Goal: Check status

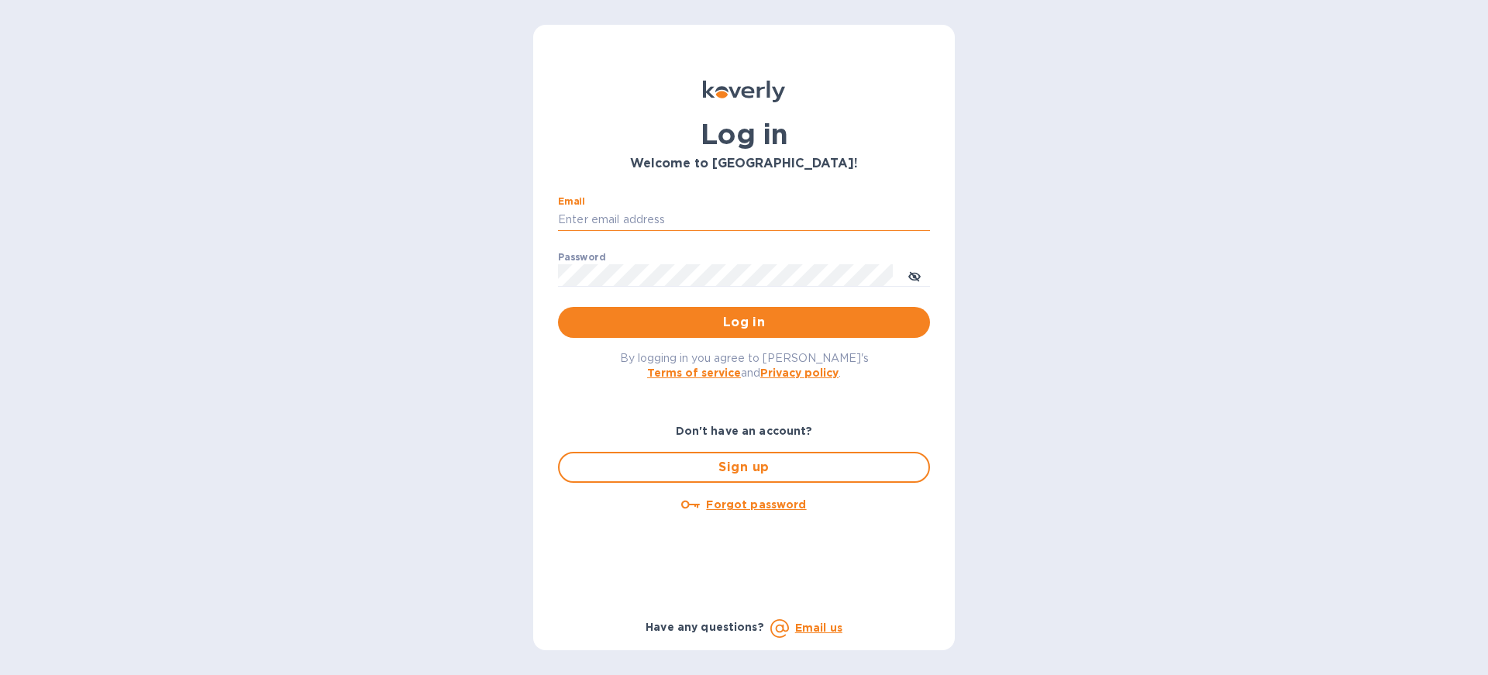
click at [655, 212] on input "Email" at bounding box center [744, 220] width 372 height 23
type input "[EMAIL_ADDRESS][DOMAIN_NAME]"
click at [682, 322] on span "Log in" at bounding box center [744, 322] width 347 height 19
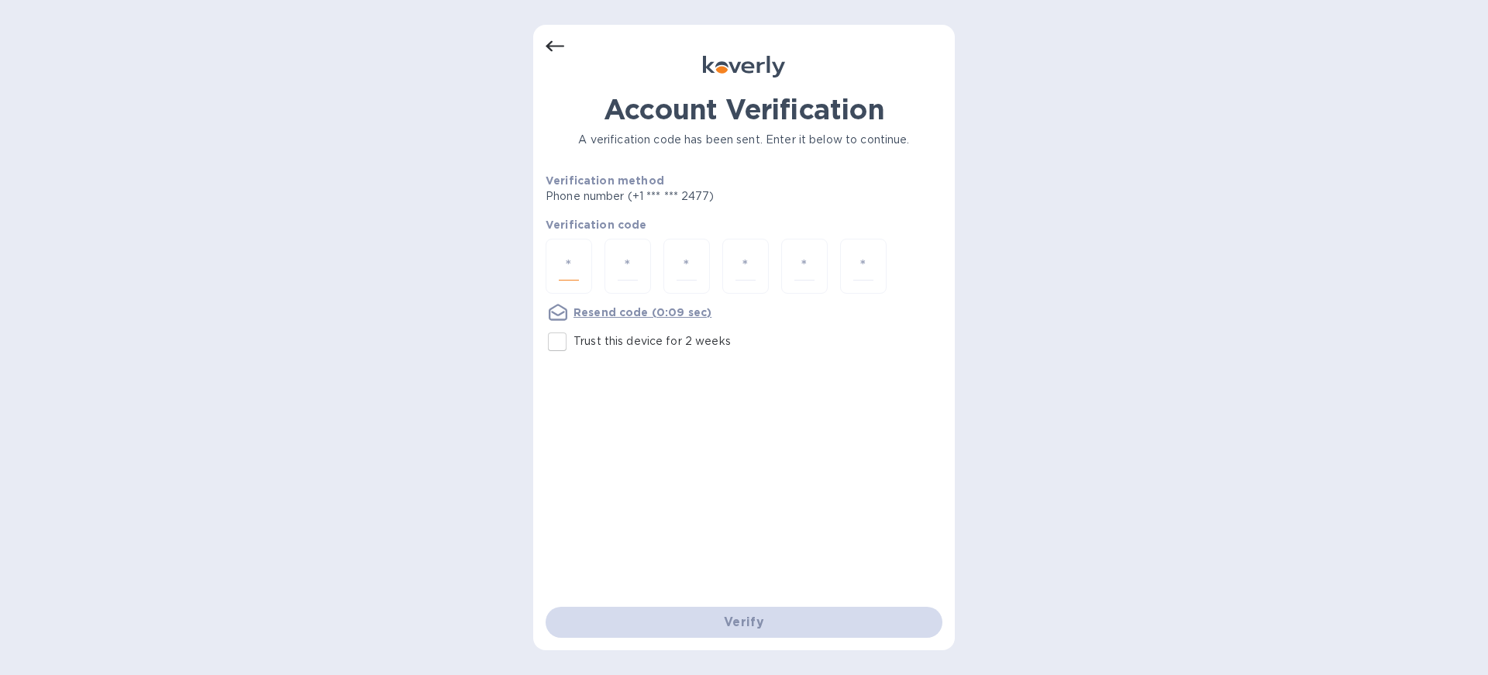
click at [565, 253] on input "number" at bounding box center [569, 266] width 20 height 29
type input "8"
type input "4"
type input "0"
type input "8"
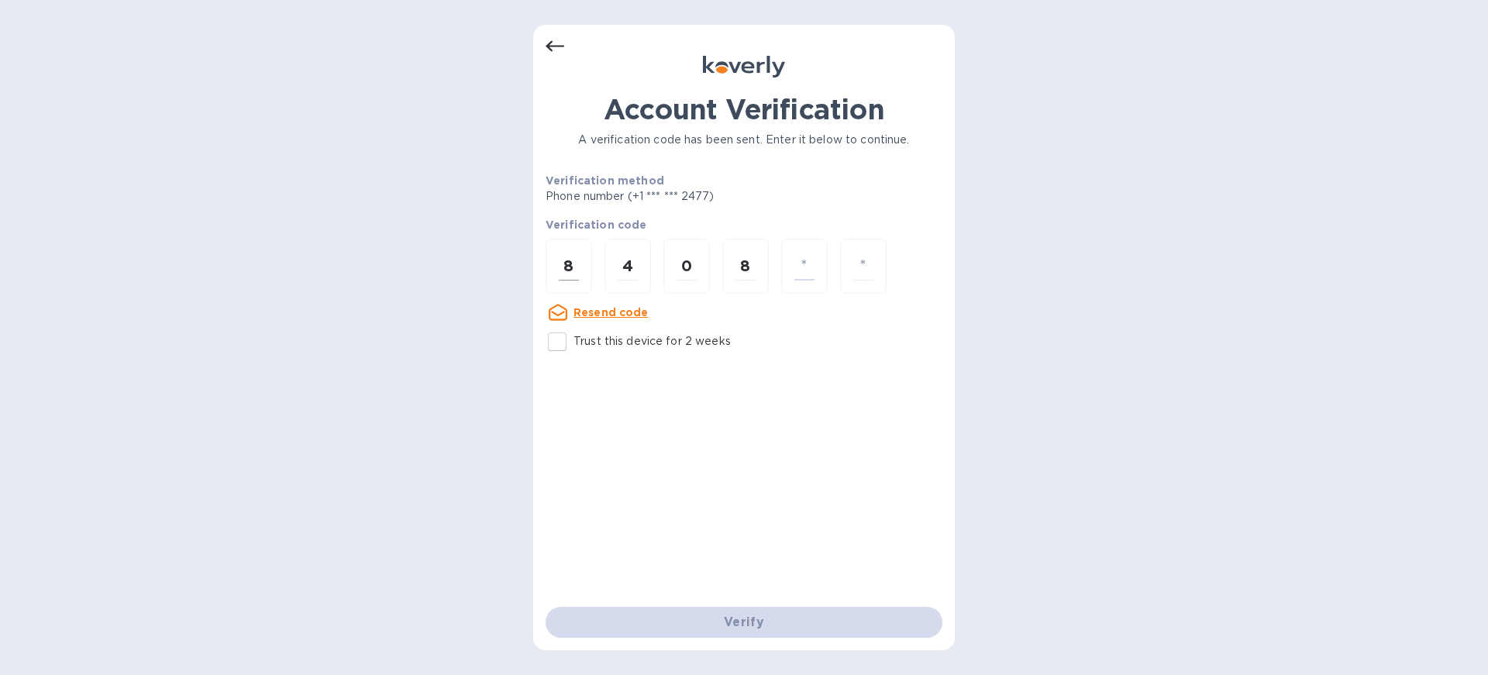
type input "3"
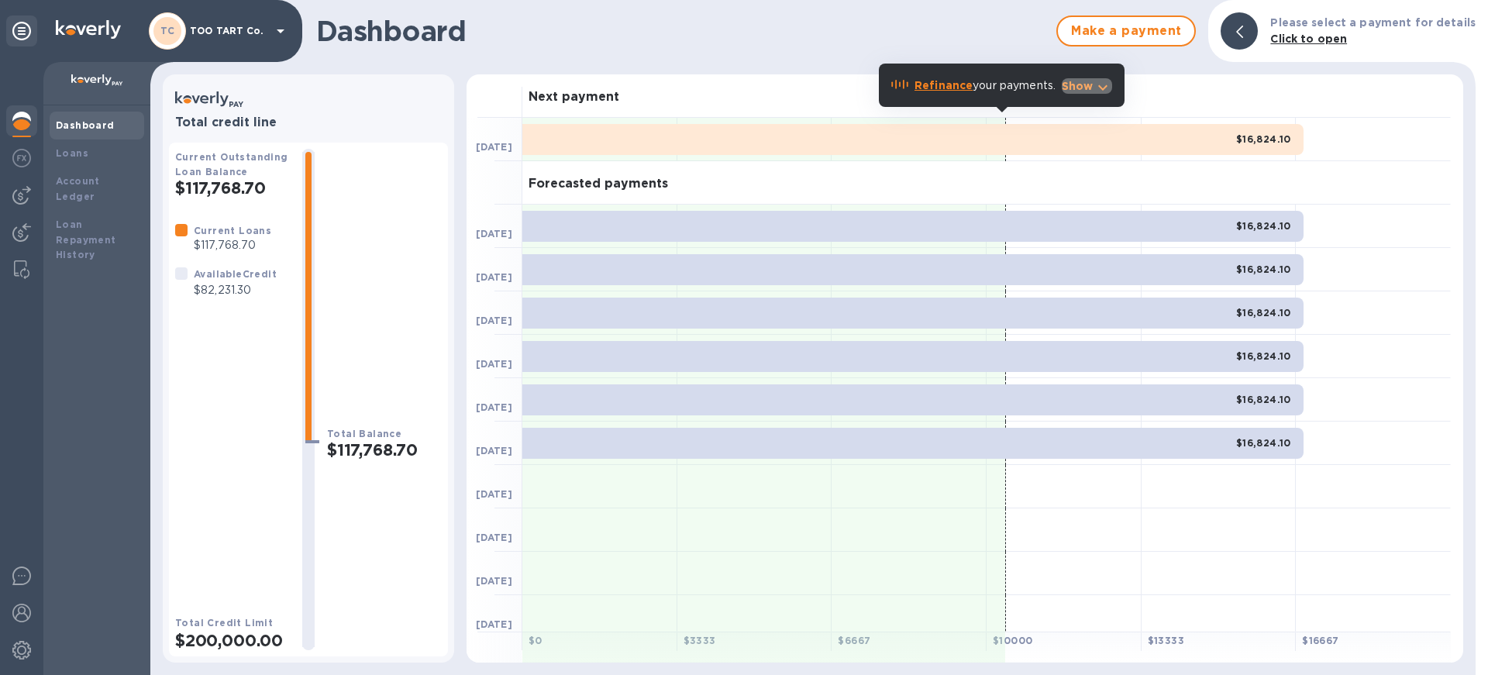
click at [1087, 88] on p "Show" at bounding box center [1078, 86] width 32 height 16
